Goal: Browse casually: Explore the website without a specific task or goal

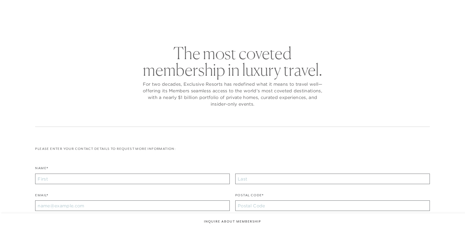
checkbox input "false"
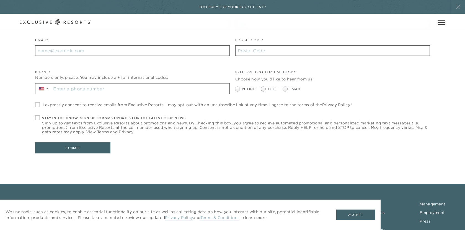
scroll to position [217, 0]
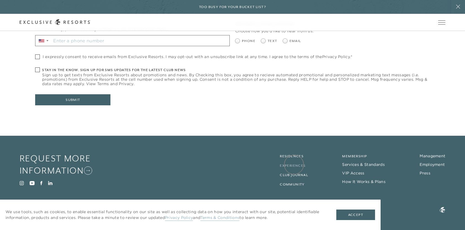
click at [294, 165] on link "Experiences" at bounding box center [293, 166] width 26 height 4
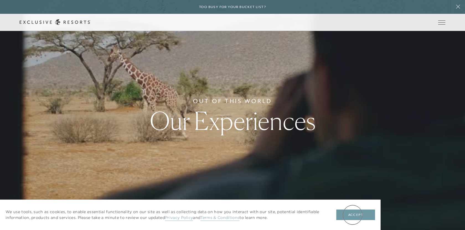
click at [353, 215] on button "Accept" at bounding box center [355, 215] width 39 height 11
